Goal: Navigation & Orientation: Find specific page/section

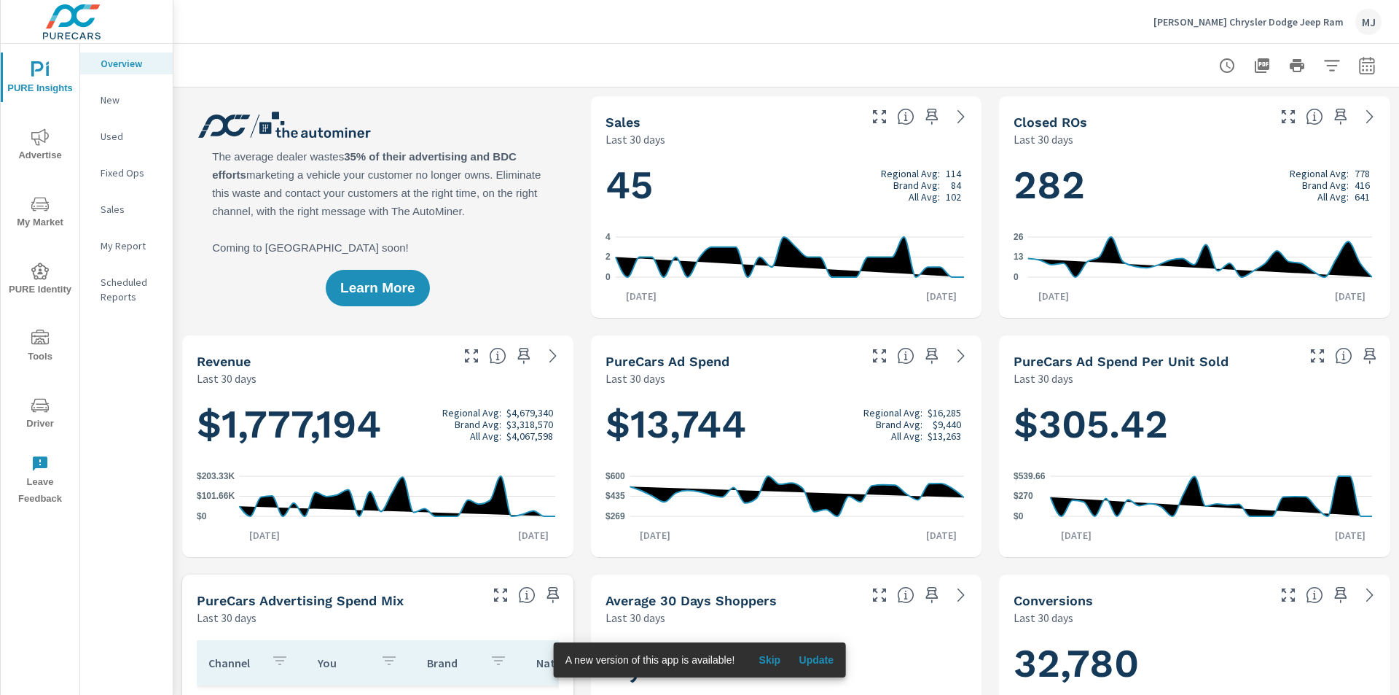
scroll to position [1, 0]
click at [139, 468] on div "Overview New Used Fixed Ops Sales My Report Scheduled Reports" at bounding box center [126, 369] width 93 height 651
click at [38, 223] on span "My Market" at bounding box center [40, 213] width 70 height 36
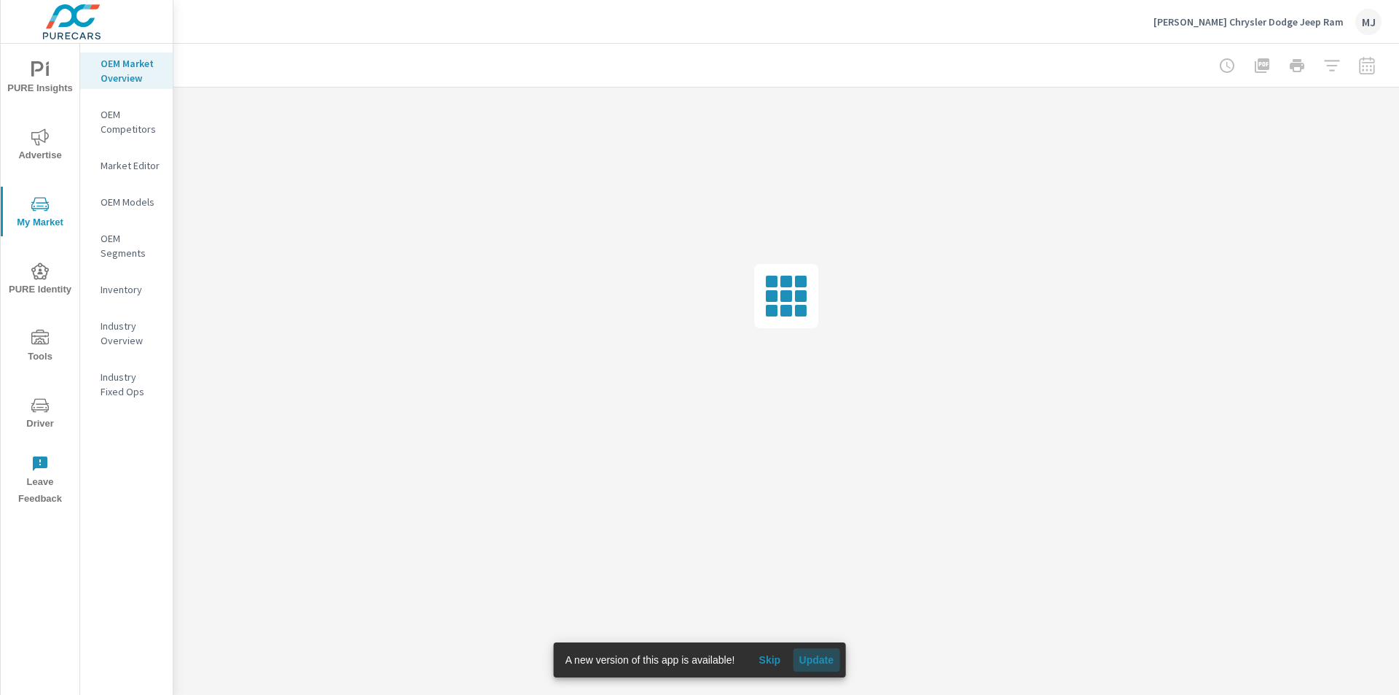
click at [810, 663] on span "Update" at bounding box center [816, 659] width 35 height 13
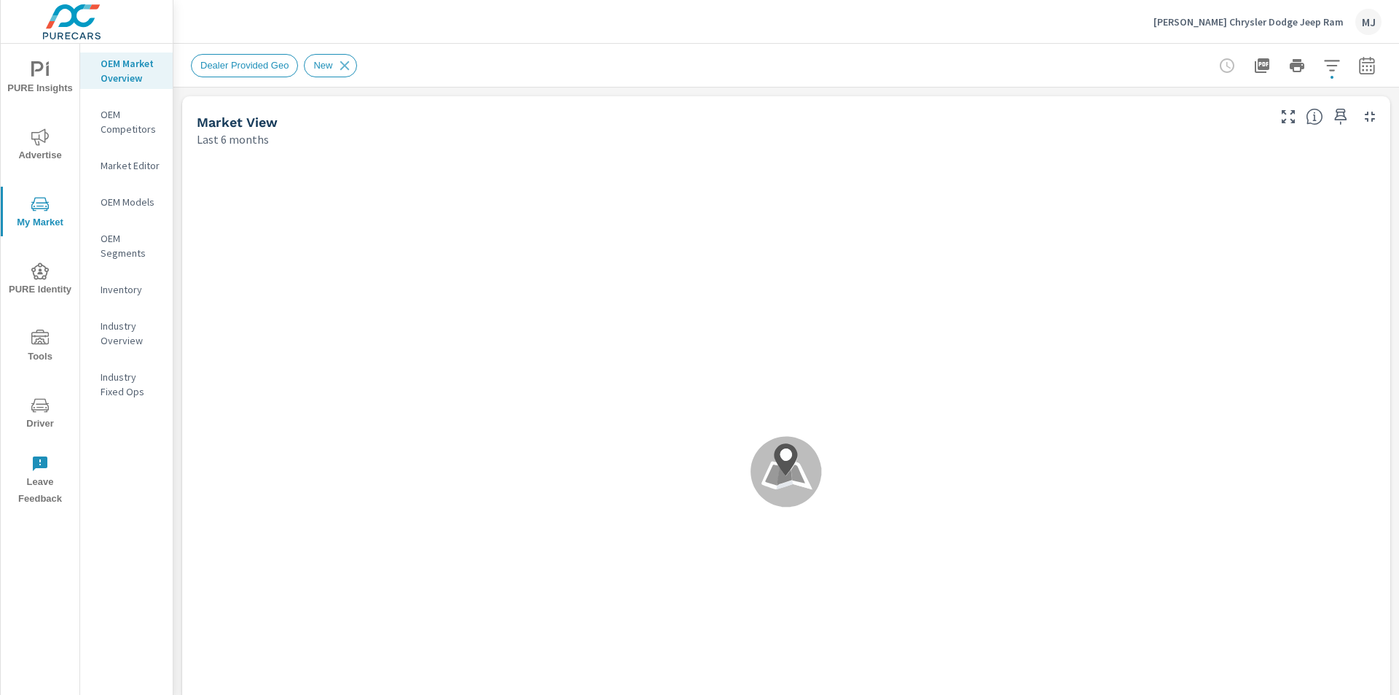
click at [214, 138] on p "Last 6 months" at bounding box center [233, 138] width 72 height 17
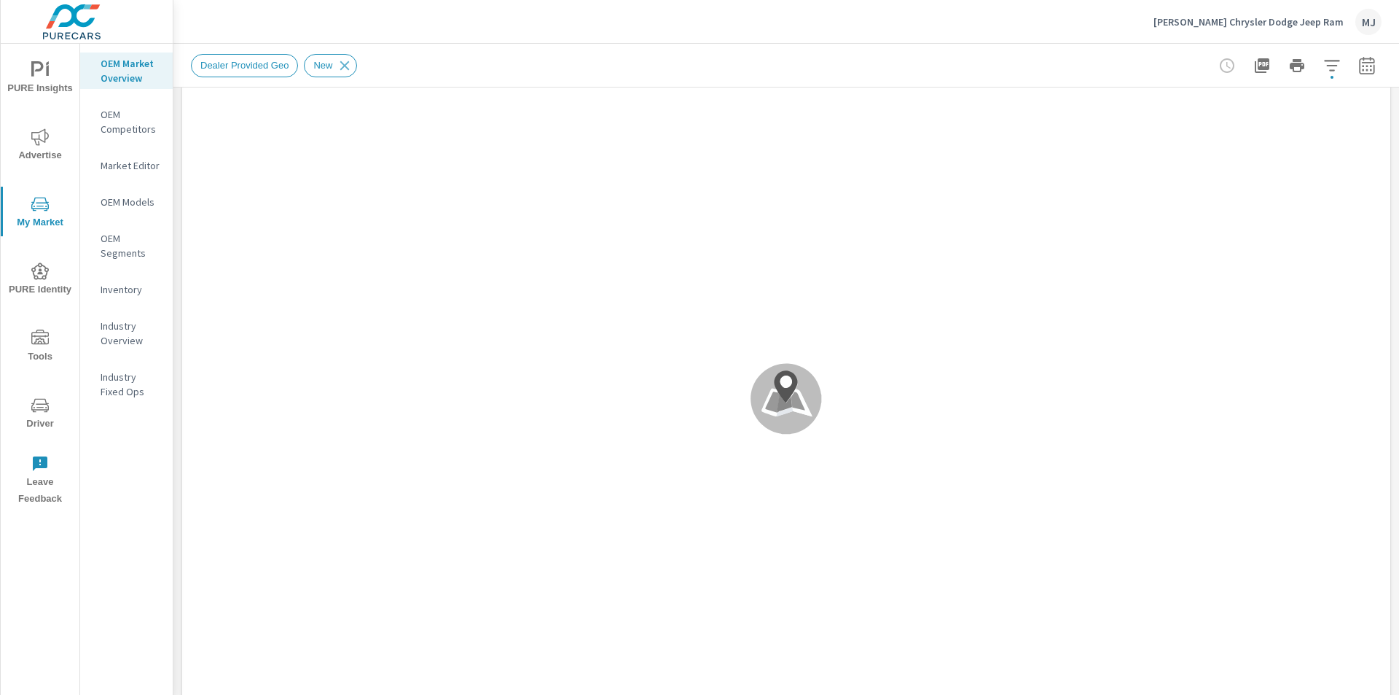
scroll to position [1, 0]
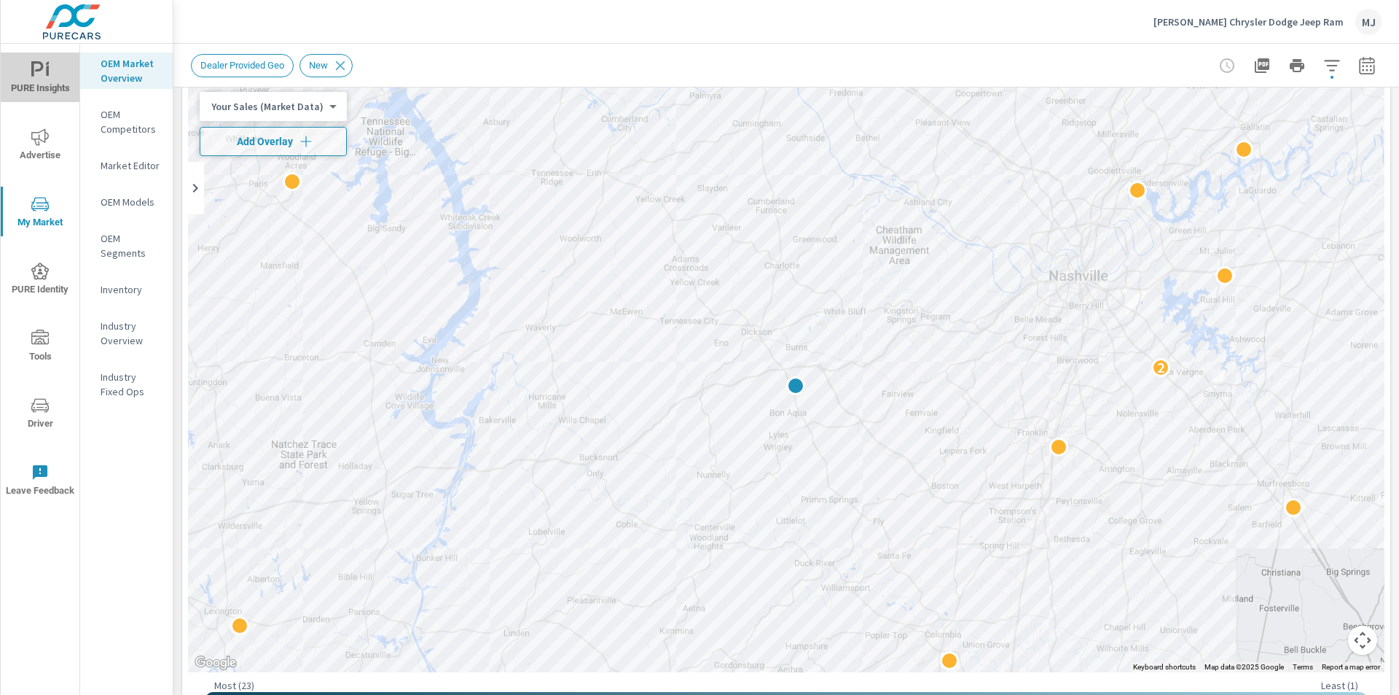
click at [43, 69] on icon "nav menu" at bounding box center [39, 69] width 17 height 17
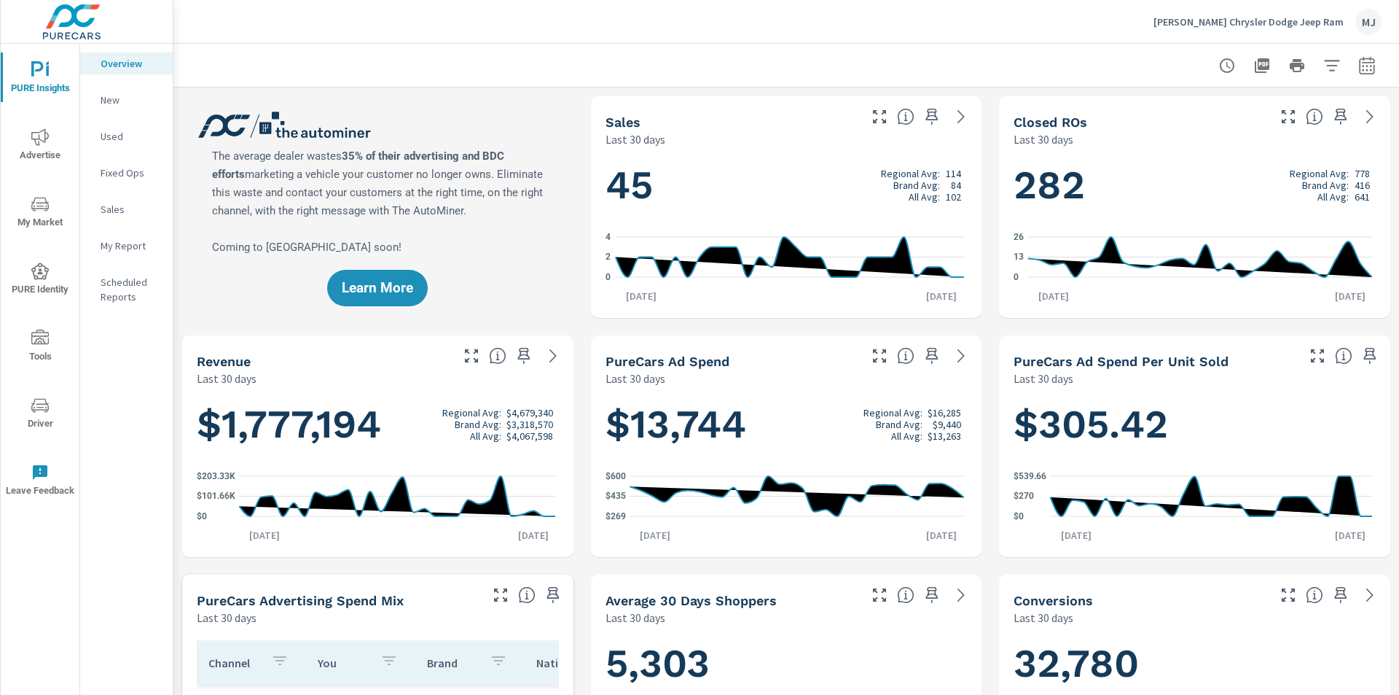
scroll to position [1, 0]
click at [41, 152] on span "Advertise" at bounding box center [40, 146] width 70 height 36
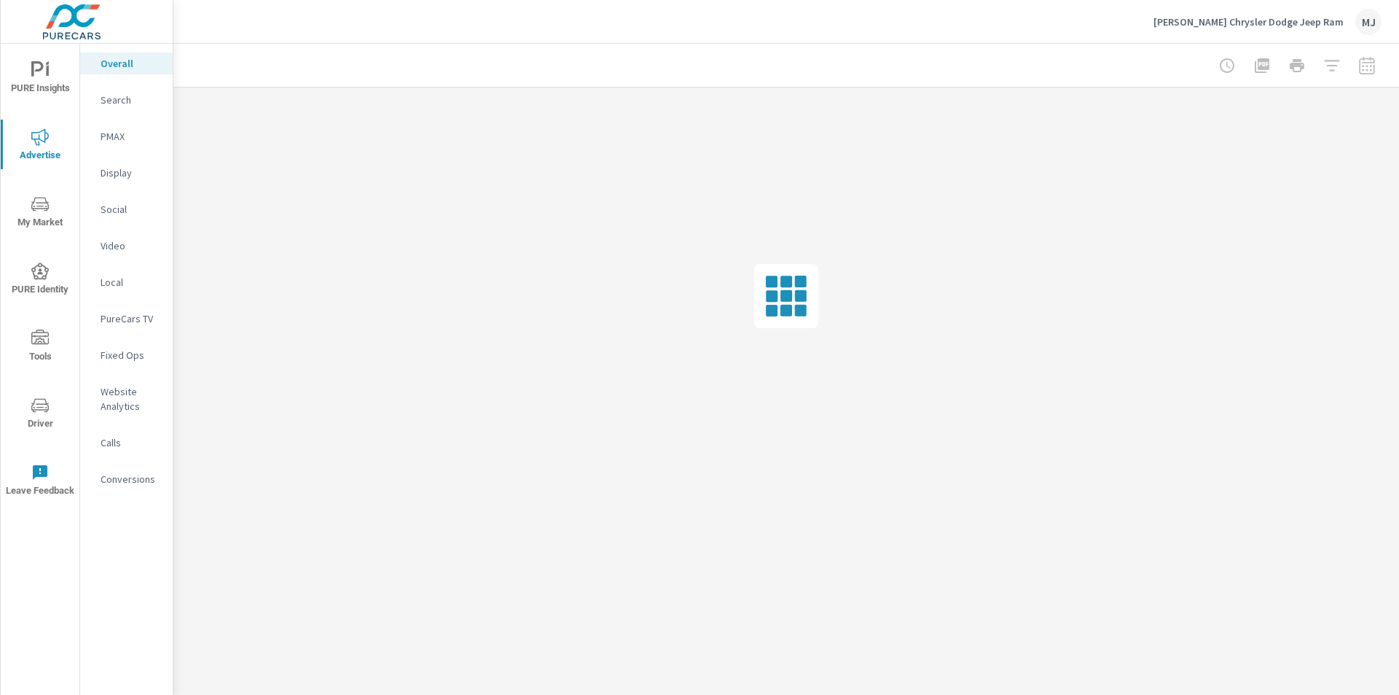
click at [37, 204] on icon "nav menu" at bounding box center [39, 203] width 17 height 17
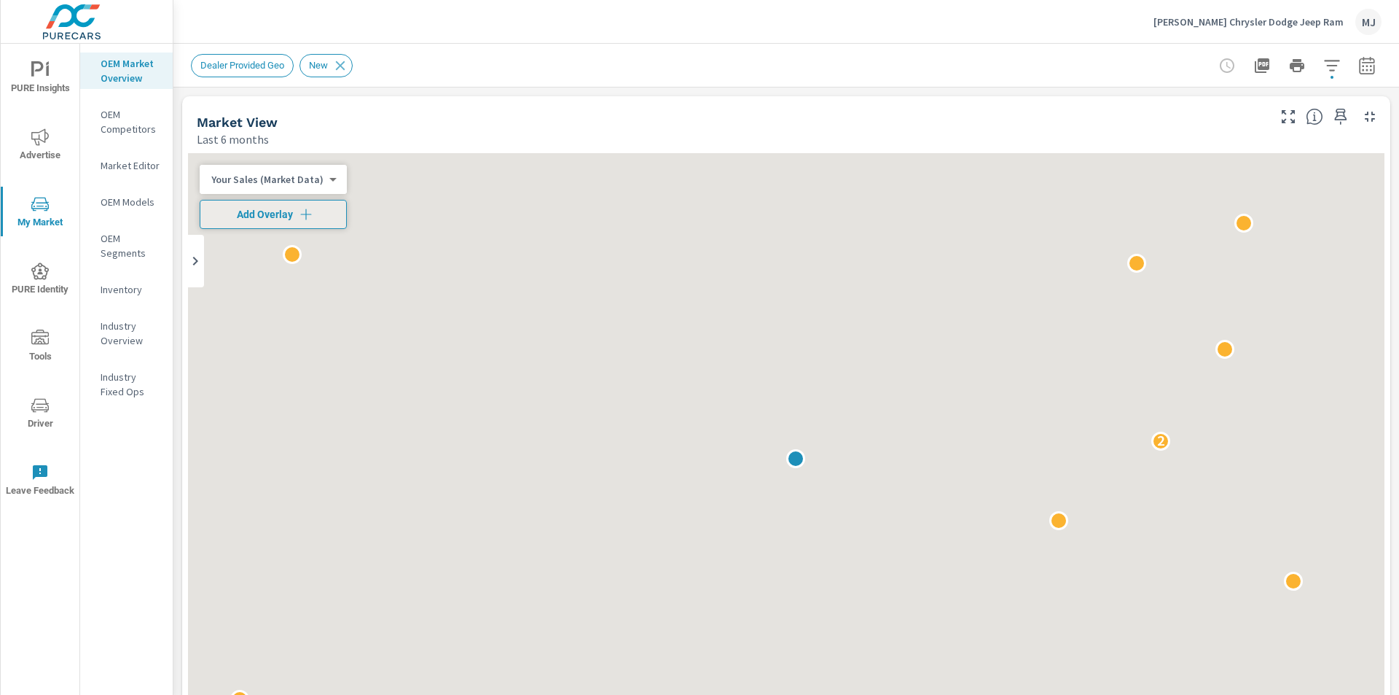
scroll to position [1, 0]
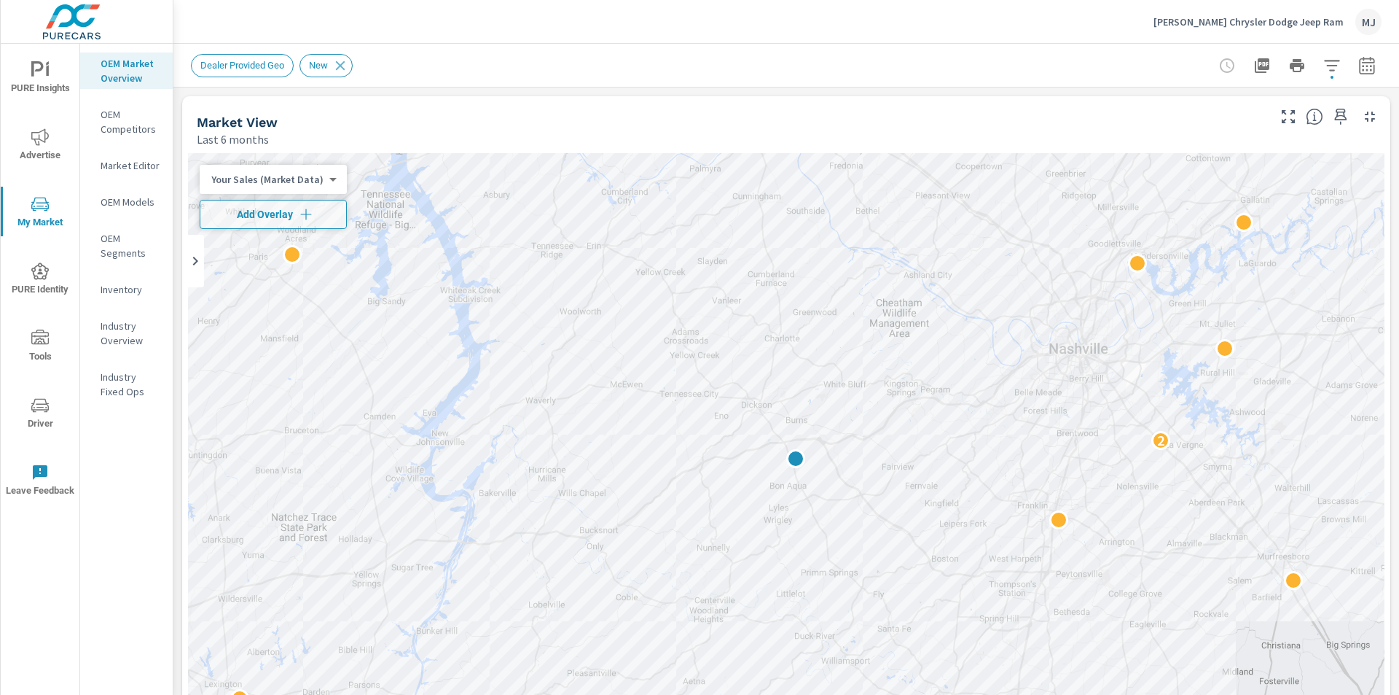
click at [128, 167] on p "Market Editor" at bounding box center [131, 165] width 60 height 15
